Goal: Task Accomplishment & Management: Use online tool/utility

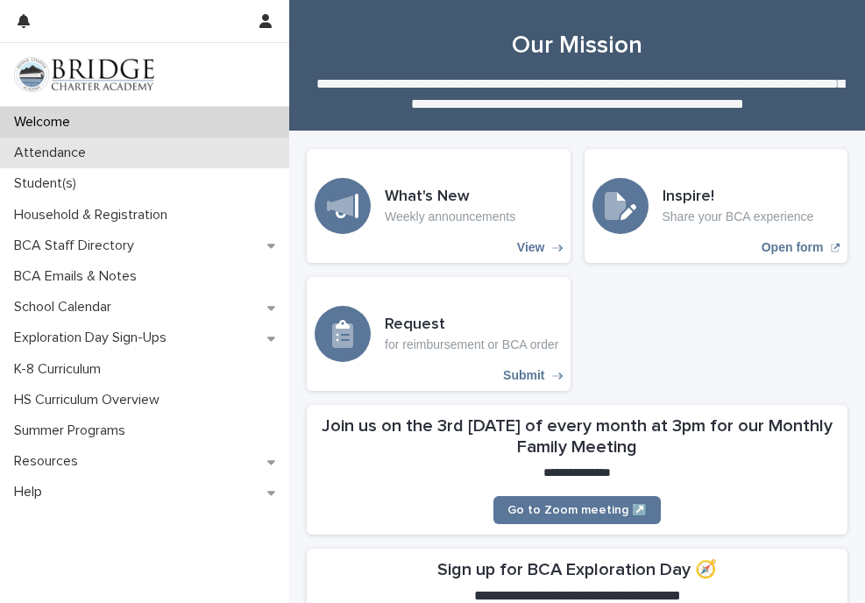
click at [174, 149] on div "Attendance" at bounding box center [144, 153] width 289 height 31
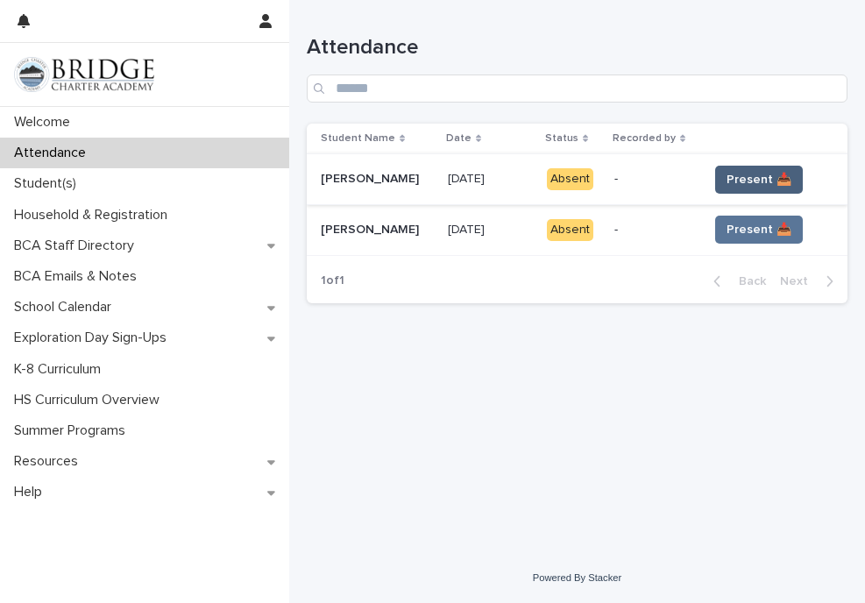
click at [762, 178] on span "Present 📥" at bounding box center [759, 180] width 65 height 18
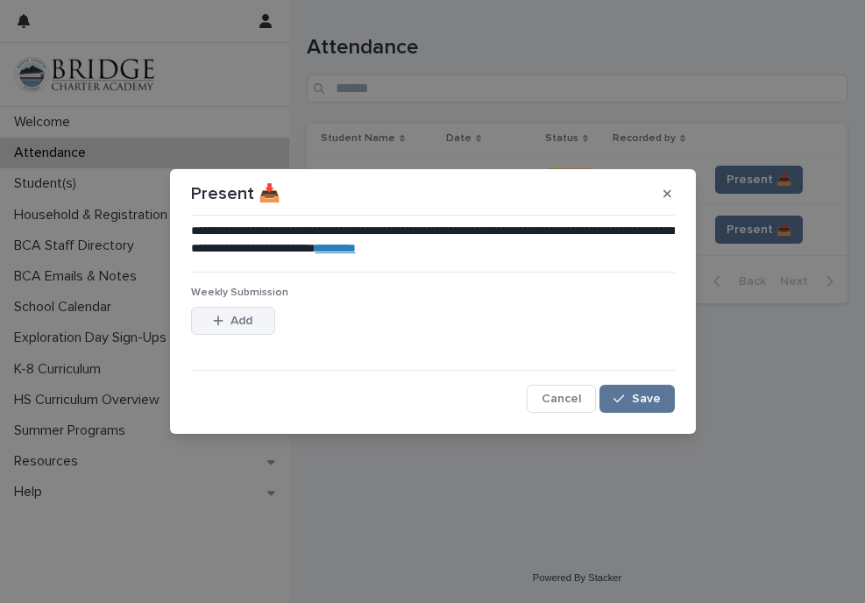
click at [245, 319] on span "Add" at bounding box center [241, 321] width 22 height 12
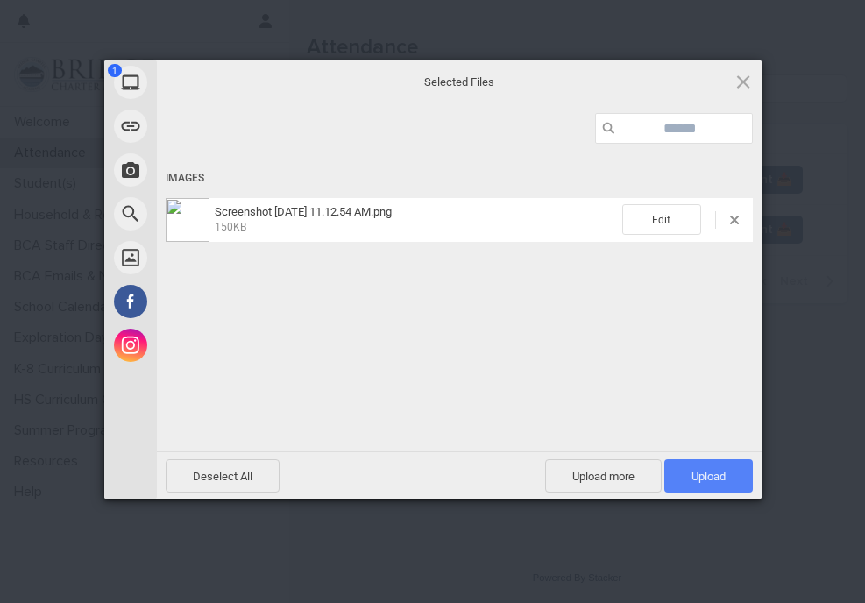
click at [733, 479] on span "Upload 1" at bounding box center [708, 475] width 89 height 33
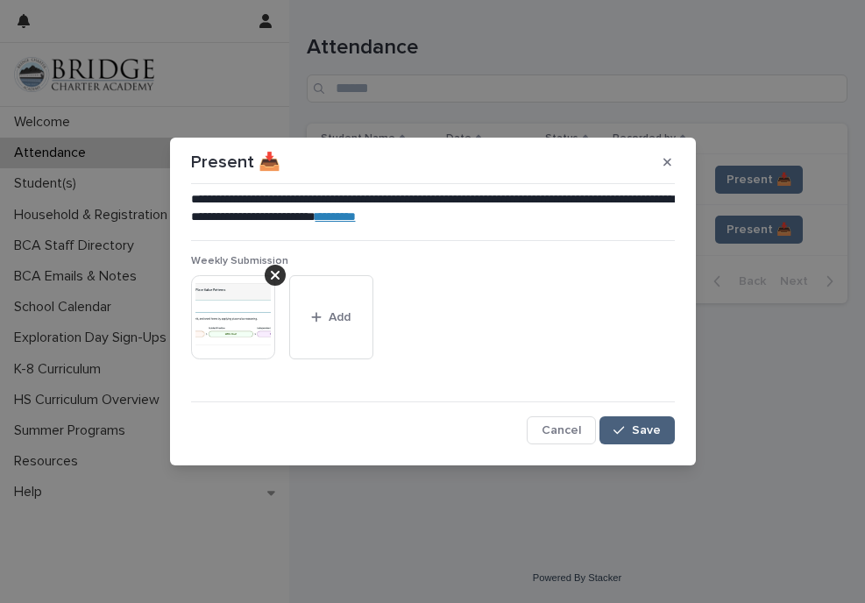
click at [634, 431] on span "Save" at bounding box center [646, 430] width 29 height 12
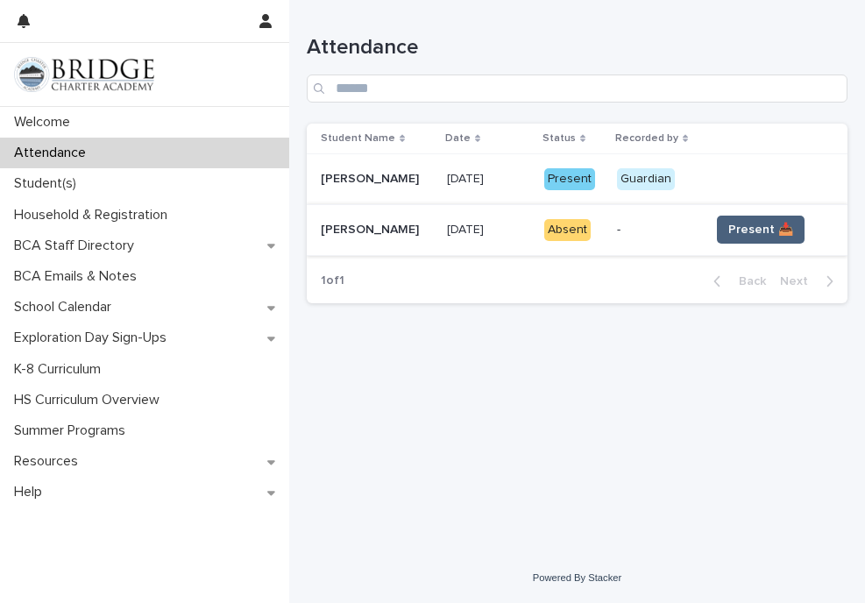
click at [748, 226] on span "Present 📥" at bounding box center [760, 230] width 65 height 18
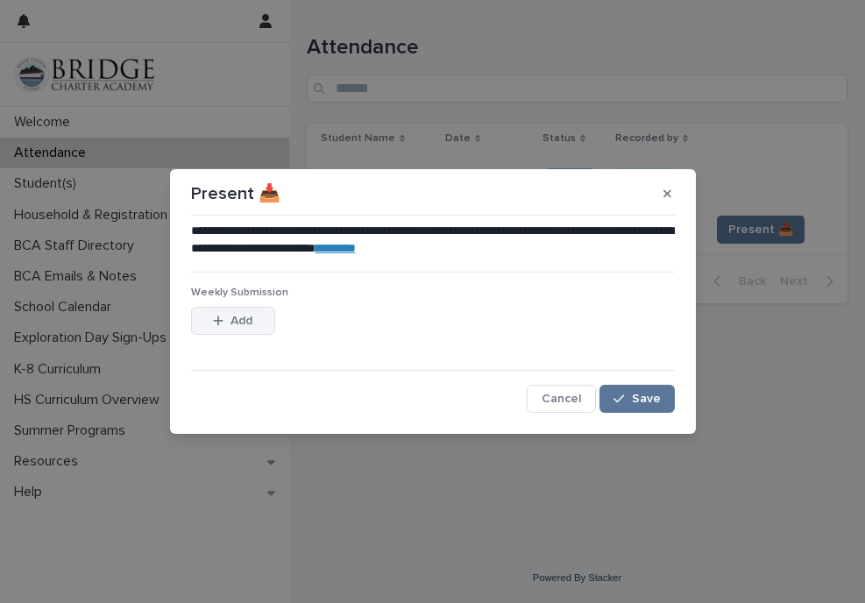
click at [242, 326] on button "Add" at bounding box center [233, 321] width 84 height 28
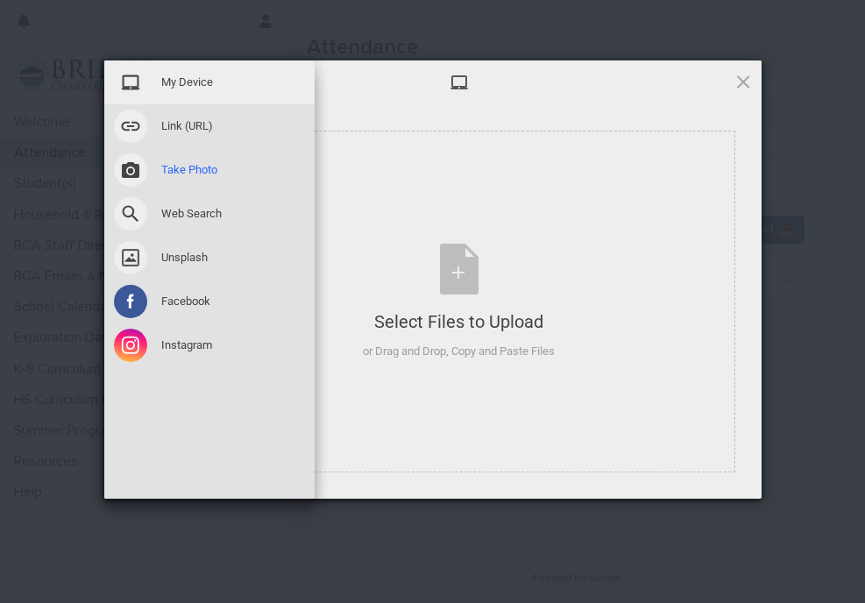
click at [132, 168] on span at bounding box center [130, 169] width 33 height 33
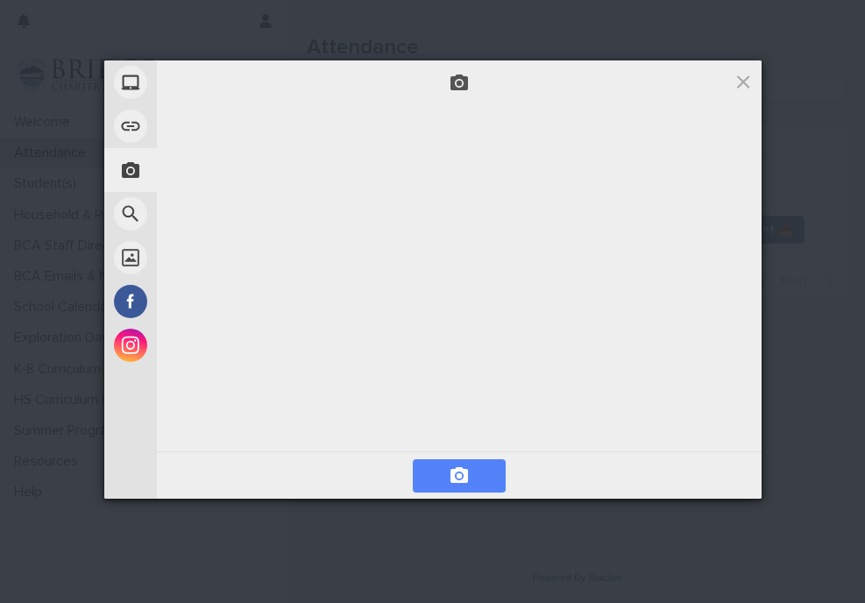
click at [435, 476] on span at bounding box center [459, 475] width 93 height 33
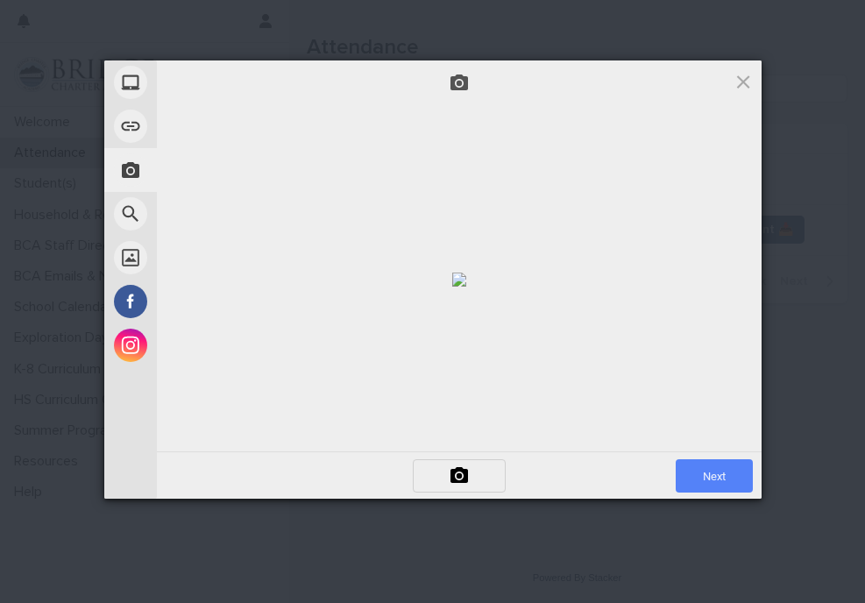
click at [728, 471] on span "Next" at bounding box center [714, 475] width 77 height 33
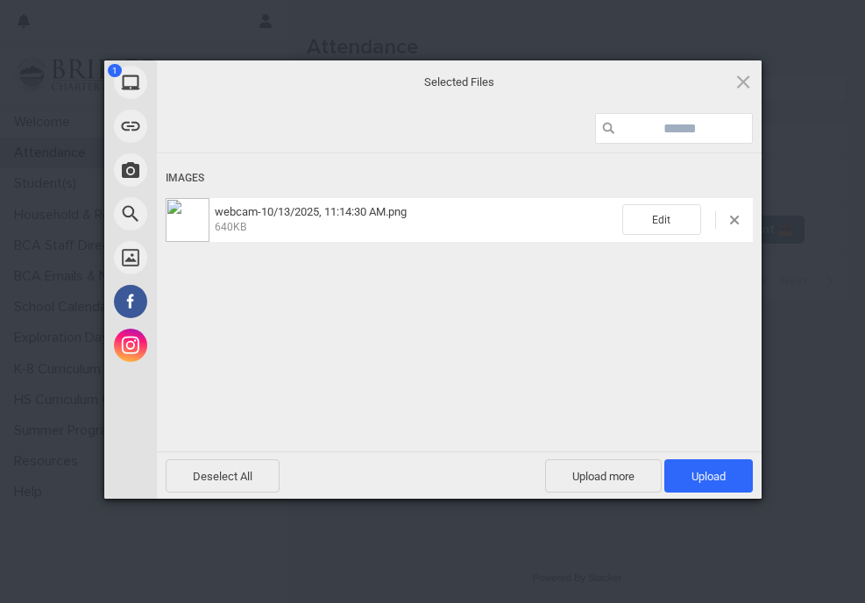
click at [728, 471] on span "Upload 1" at bounding box center [708, 475] width 89 height 33
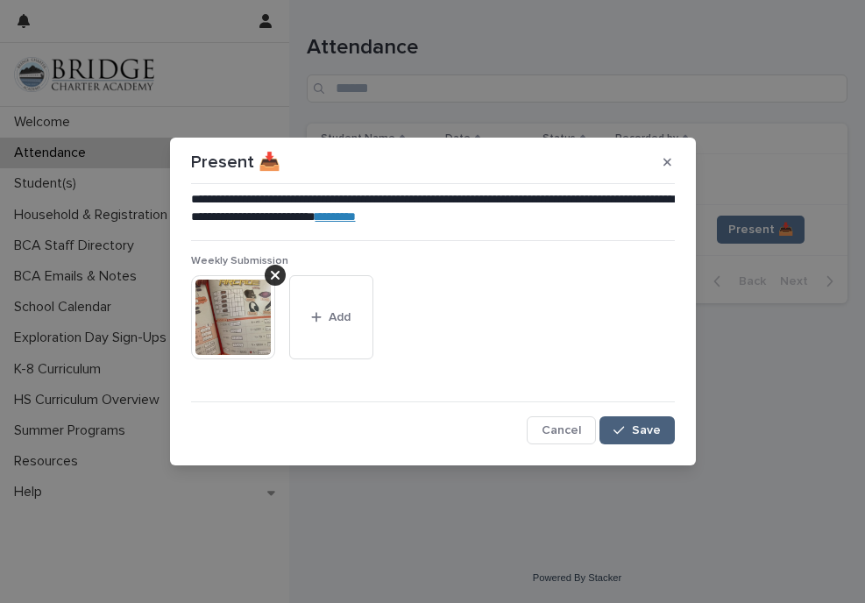
click at [635, 432] on span "Save" at bounding box center [646, 430] width 29 height 12
